Goal: Task Accomplishment & Management: Use online tool/utility

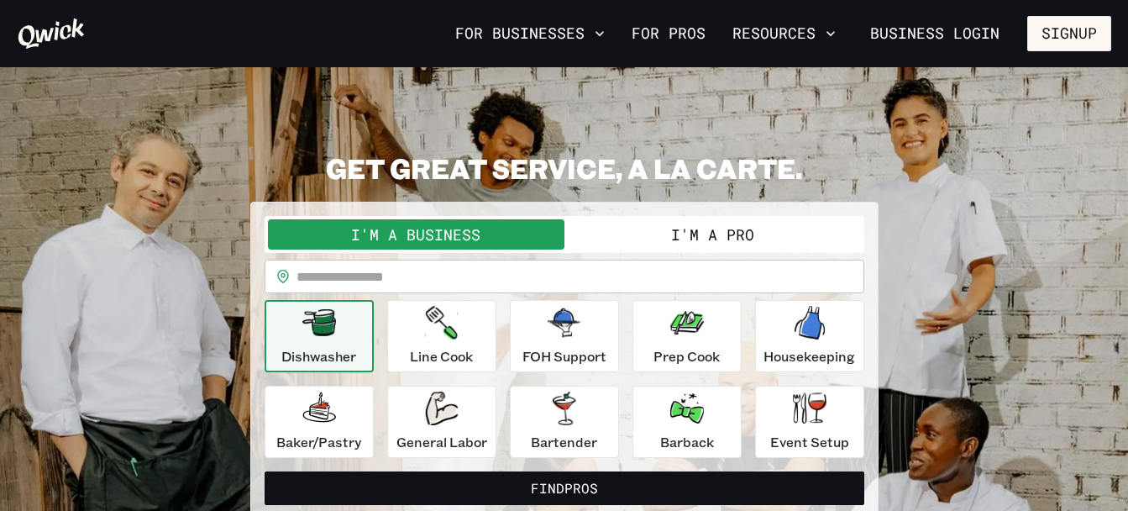
click at [656, 97] on section "**********" at bounding box center [564, 335] width 1128 height 536
click at [729, 233] on button "I'm a Pro" at bounding box center [713, 234] width 297 height 30
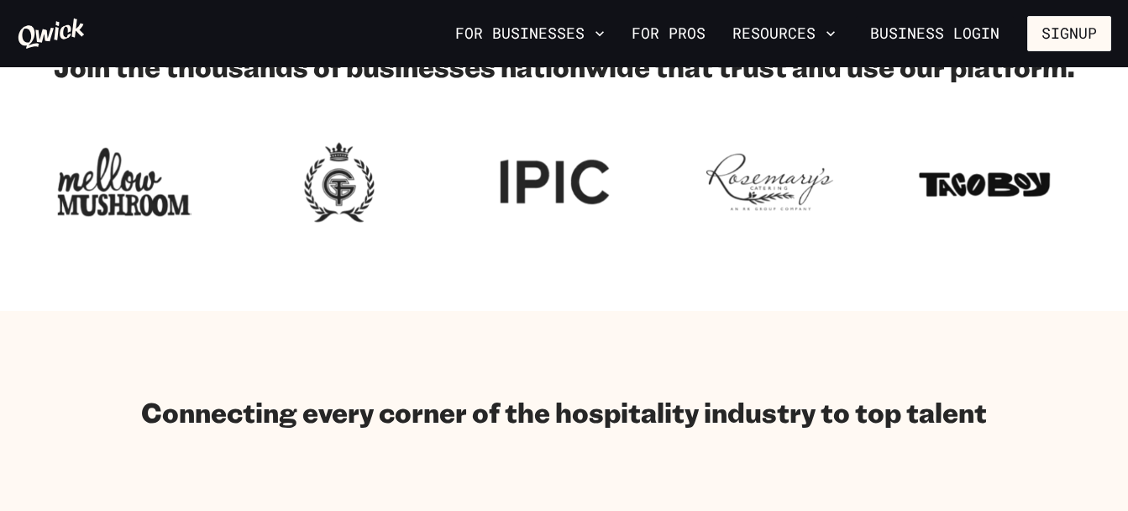
scroll to position [155, 0]
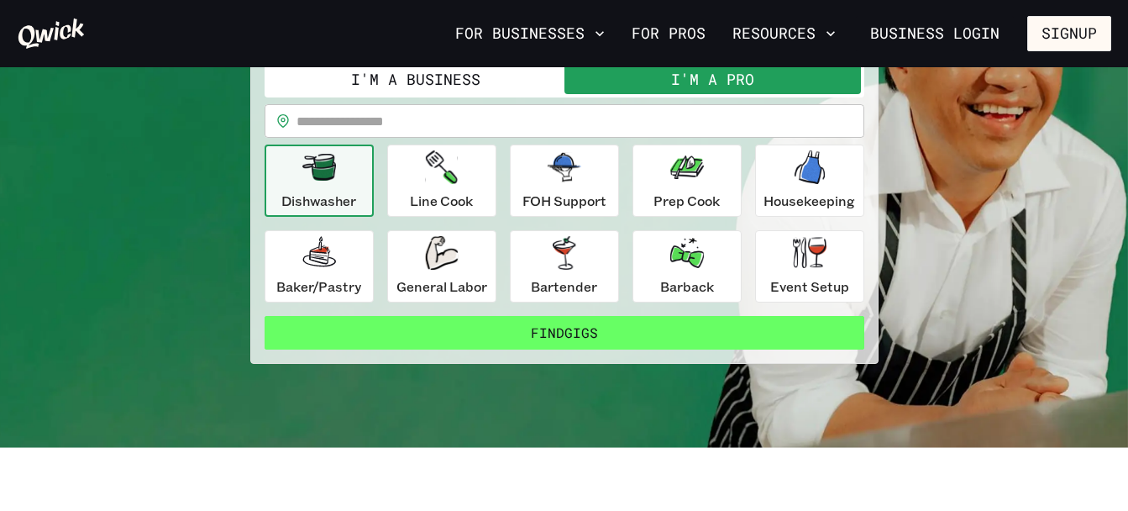
click at [688, 339] on button "Find Gigs" at bounding box center [565, 333] width 600 height 34
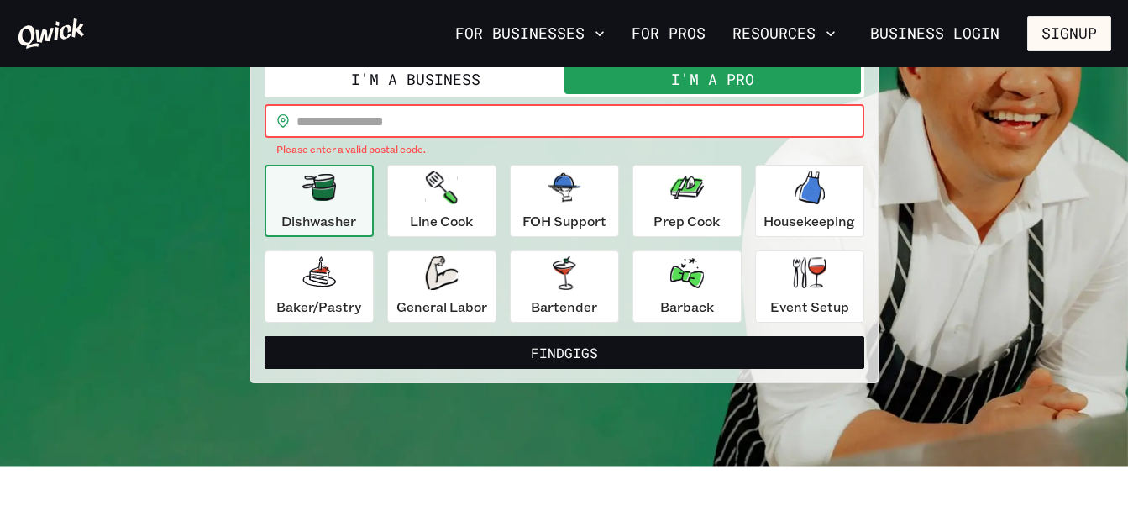
click at [584, 133] on input "text" at bounding box center [581, 121] width 568 height 34
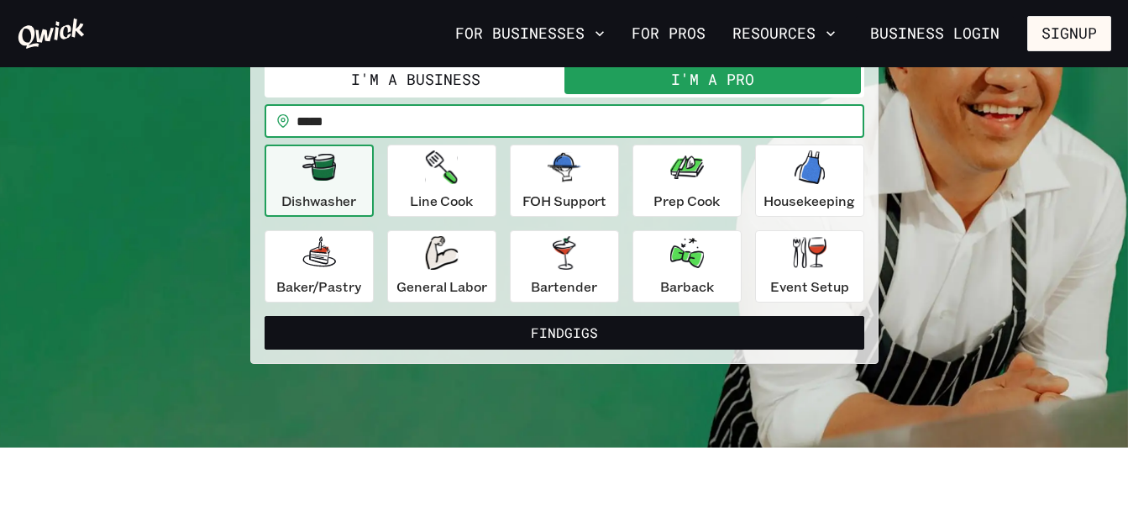
type input "*****"
click at [265, 316] on button "Find Gigs" at bounding box center [565, 333] width 600 height 34
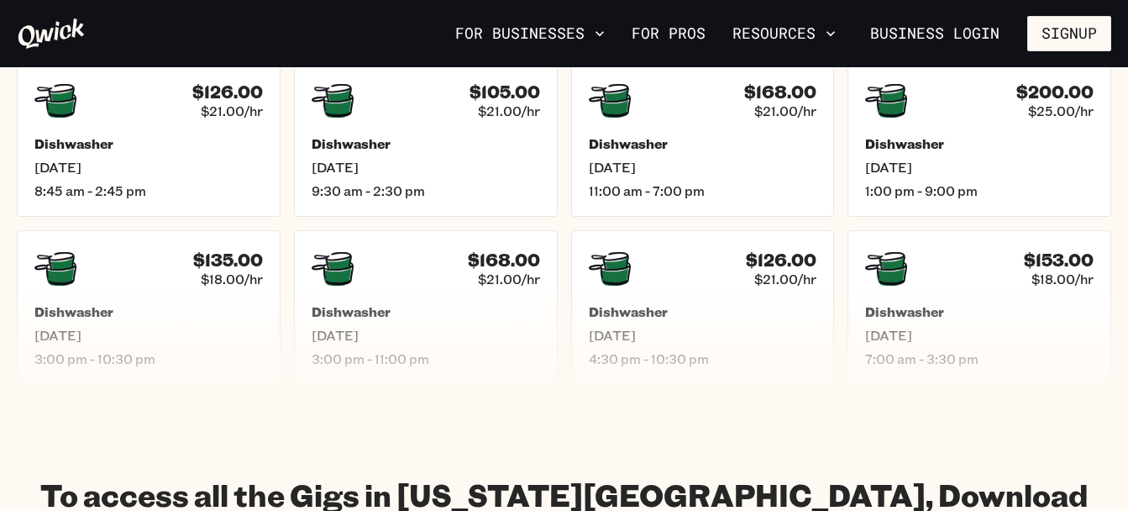
scroll to position [665, 0]
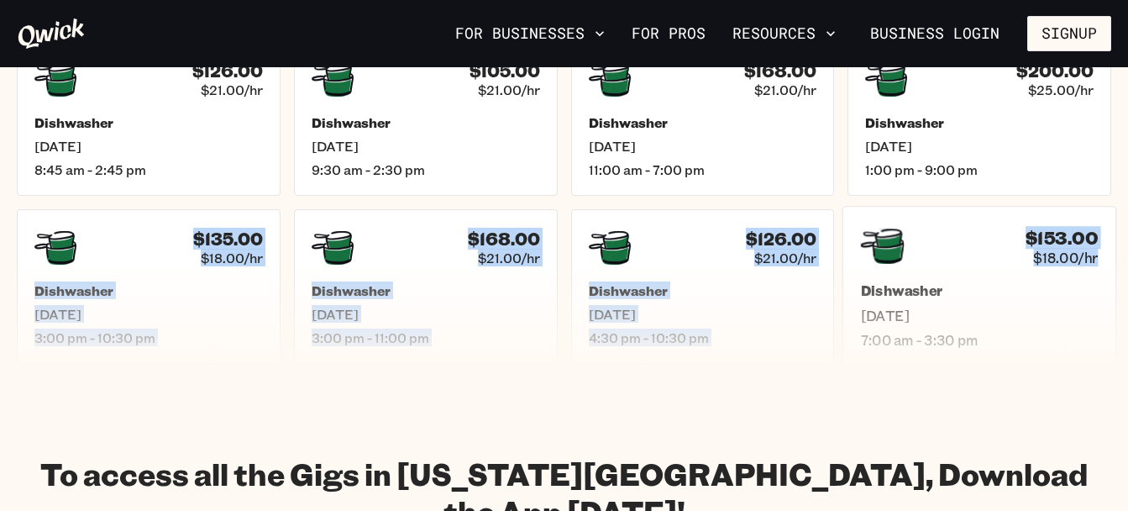
drag, startPoint x: 1120, startPoint y: 180, endPoint x: 1110, endPoint y: 254, distance: 74.6
click at [1110, 254] on div "Results for "Dishwasher" Filter by position $212.50 $25.00/hr Dishwasher [DATE]…" at bounding box center [564, 95] width 1128 height 538
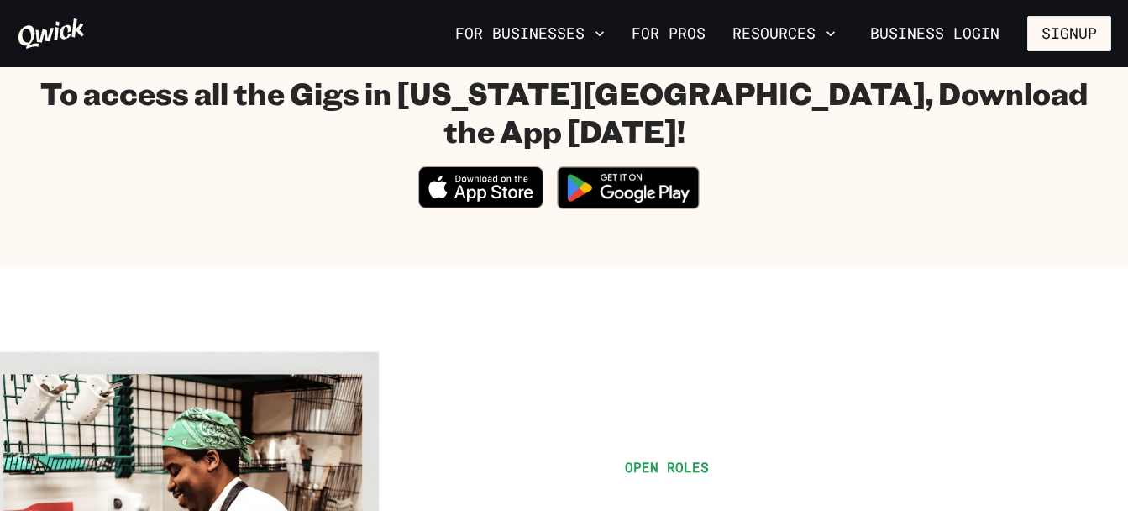
scroll to position [1057, 0]
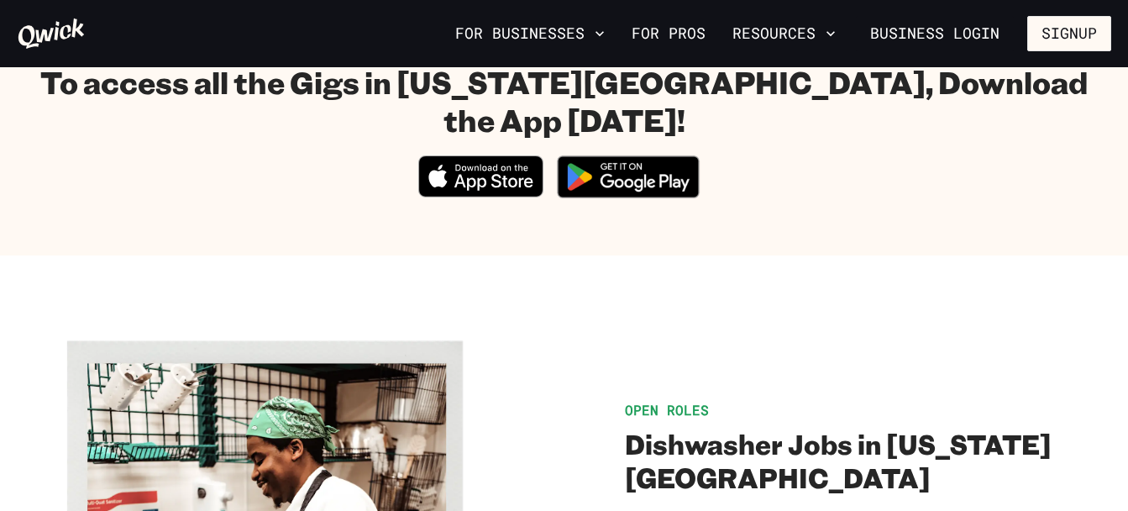
click at [644, 145] on img at bounding box center [628, 176] width 163 height 63
